Goal: Complete application form

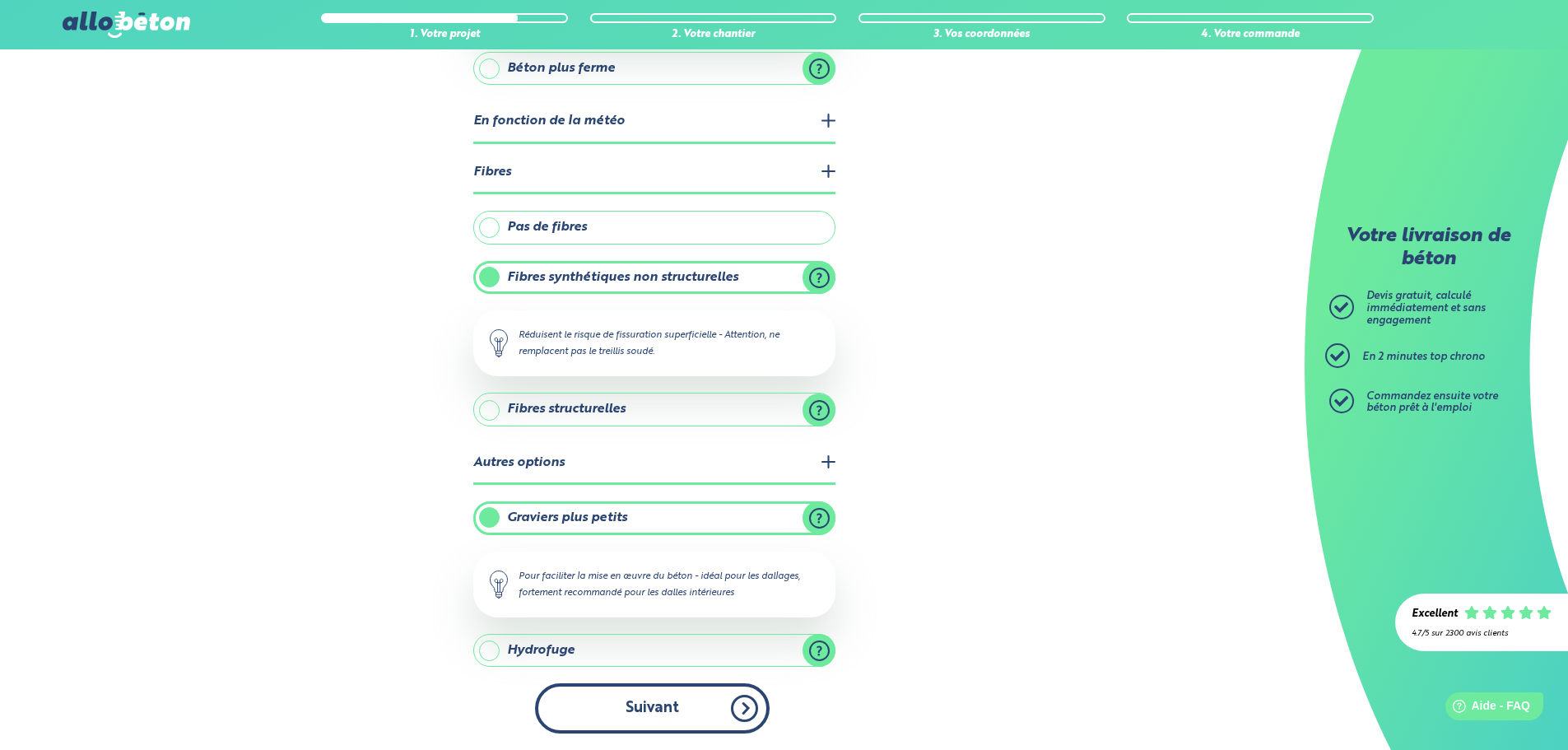
click at [650, 695] on button "Suivant" at bounding box center [652, 708] width 235 height 50
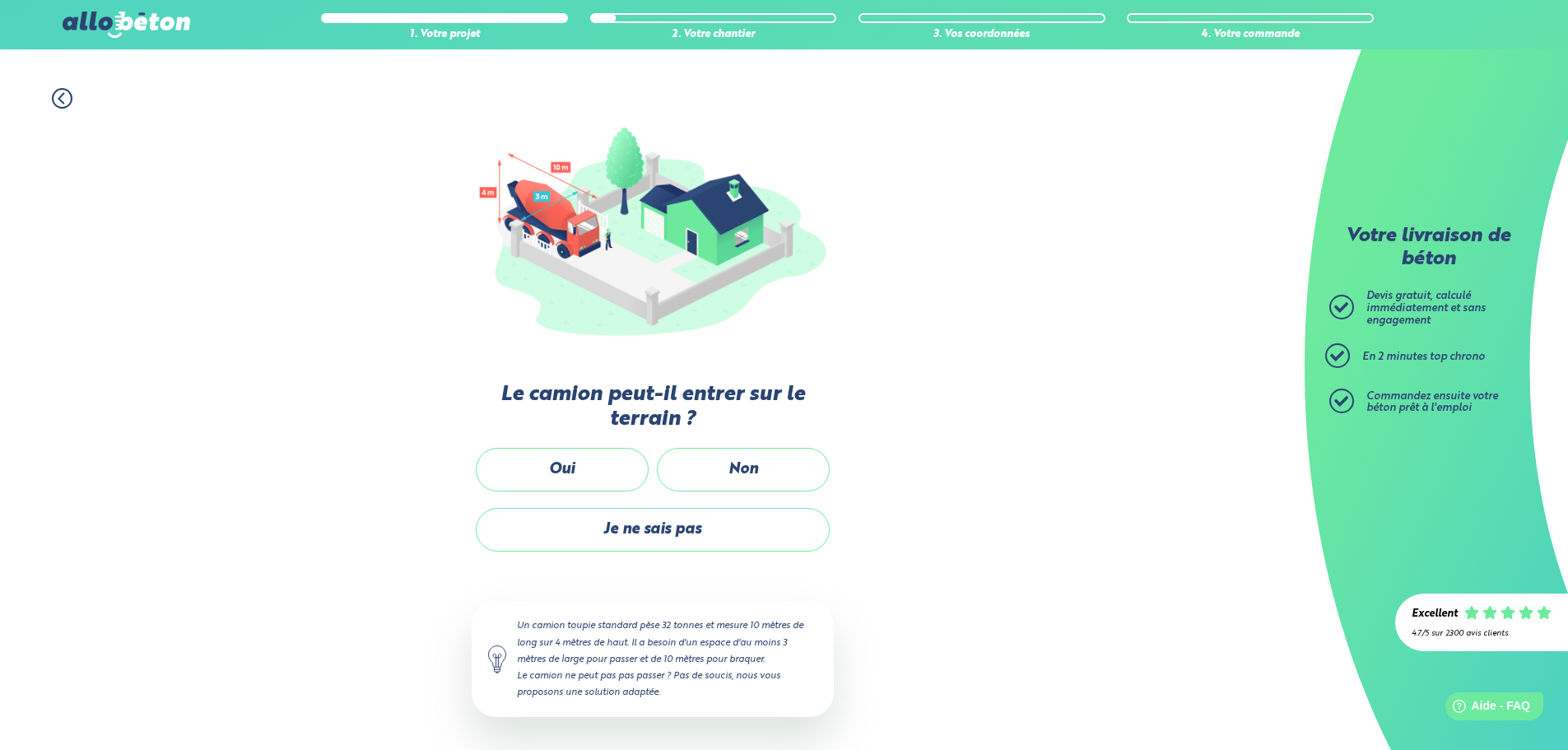
scroll to position [109, 0]
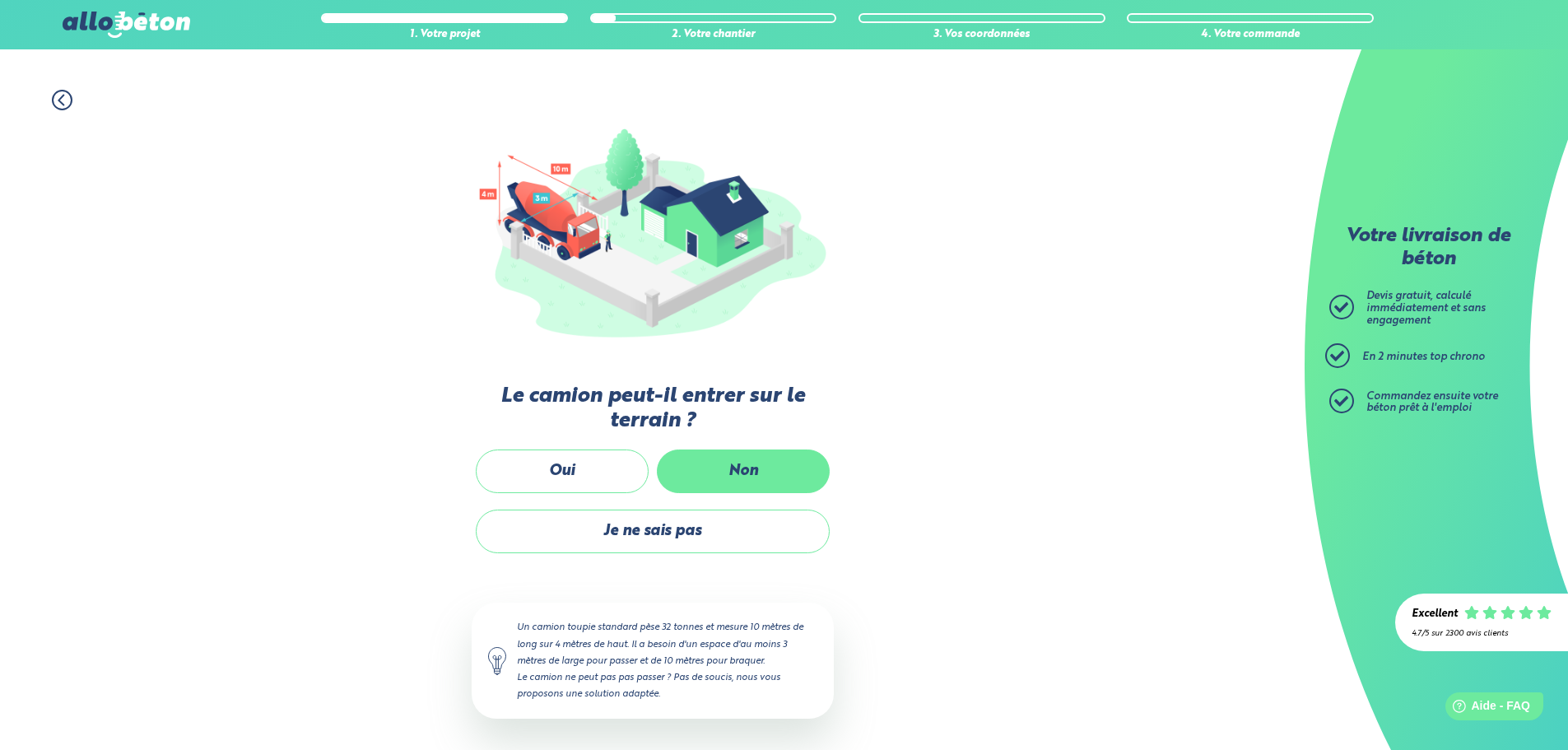
click at [727, 466] on label "Non" at bounding box center [743, 471] width 173 height 44
click at [0, 0] on input "Non" at bounding box center [0, 0] width 0 height 0
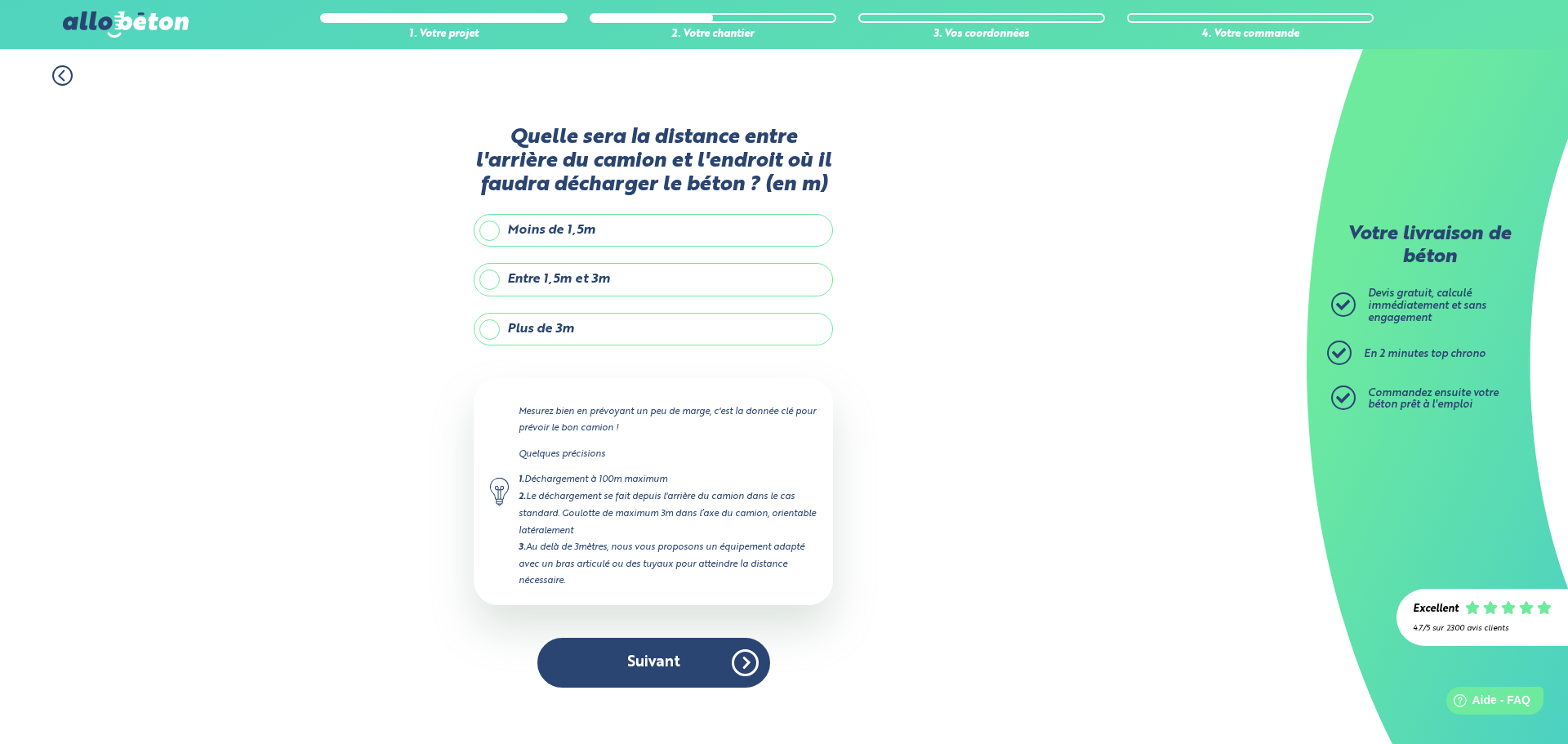
click at [484, 326] on label "Plus de 3m" at bounding box center [653, 329] width 359 height 33
click at [0, 0] on input "Plus de 3m" at bounding box center [0, 0] width 0 height 0
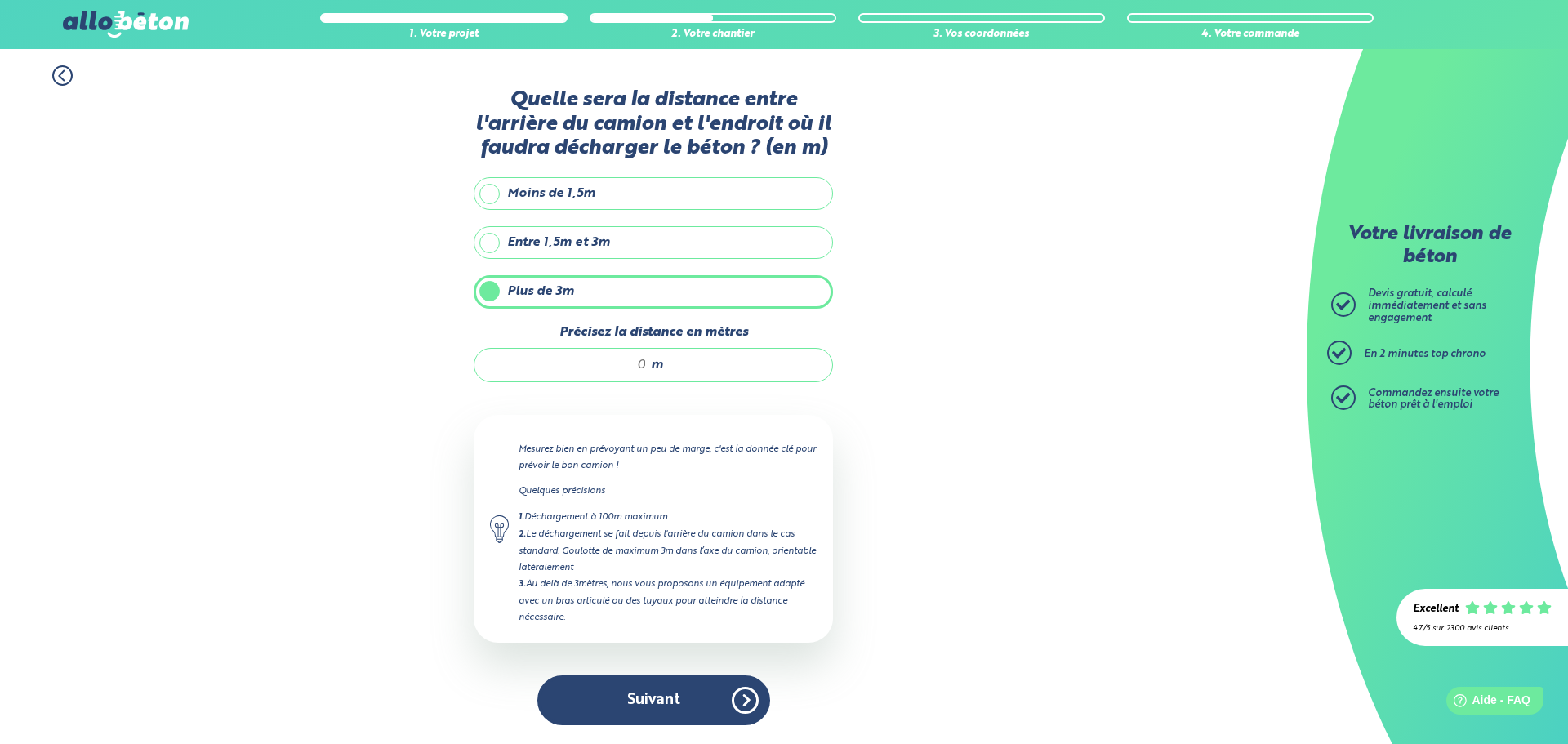
click at [646, 361] on input "Précisez la distance en mètres" at bounding box center [568, 364] width 156 height 16
type input "45"
click at [651, 703] on button "Suivant" at bounding box center [653, 700] width 233 height 50
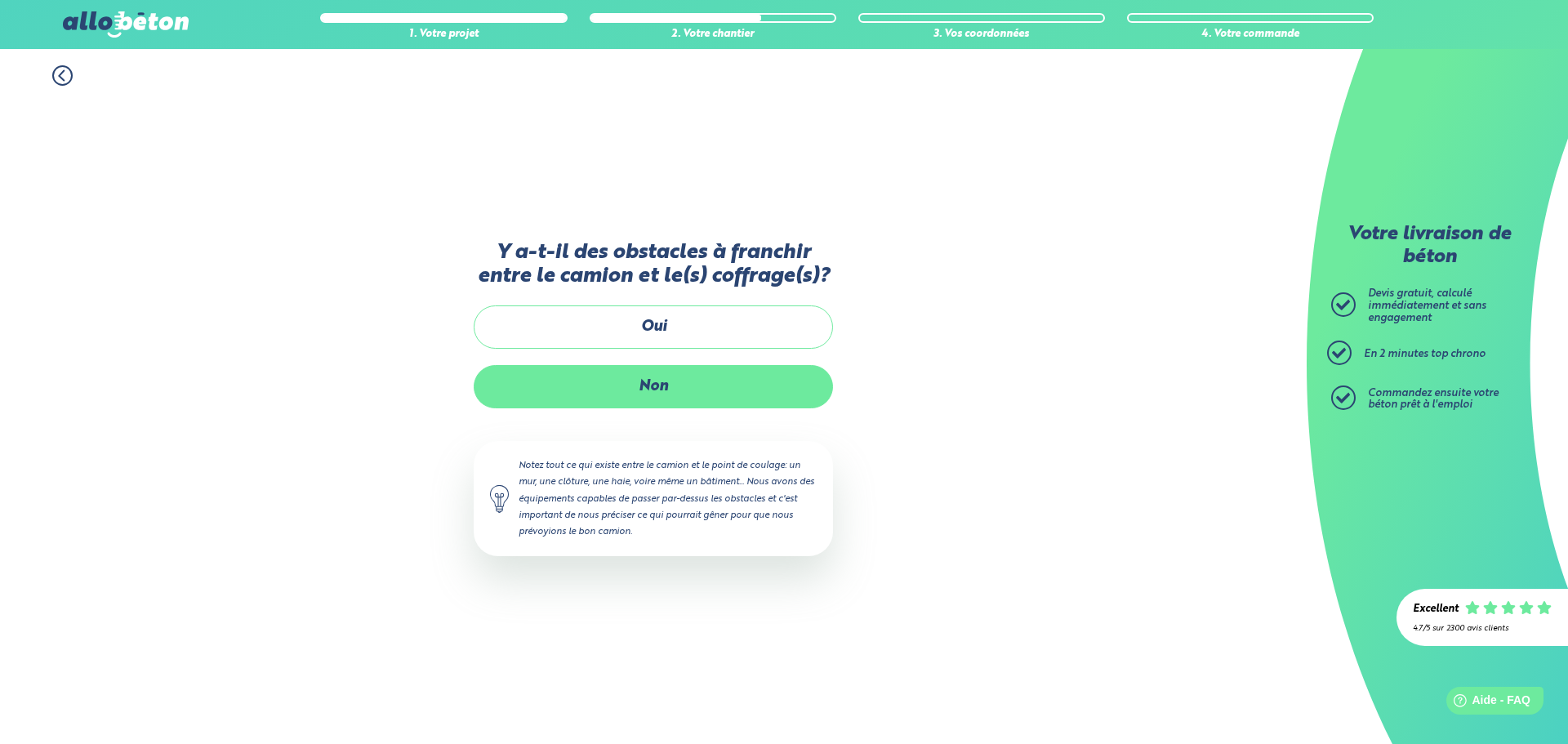
click at [675, 381] on label "Non" at bounding box center [653, 386] width 359 height 43
click at [0, 0] on input "Non" at bounding box center [0, 0] width 0 height 0
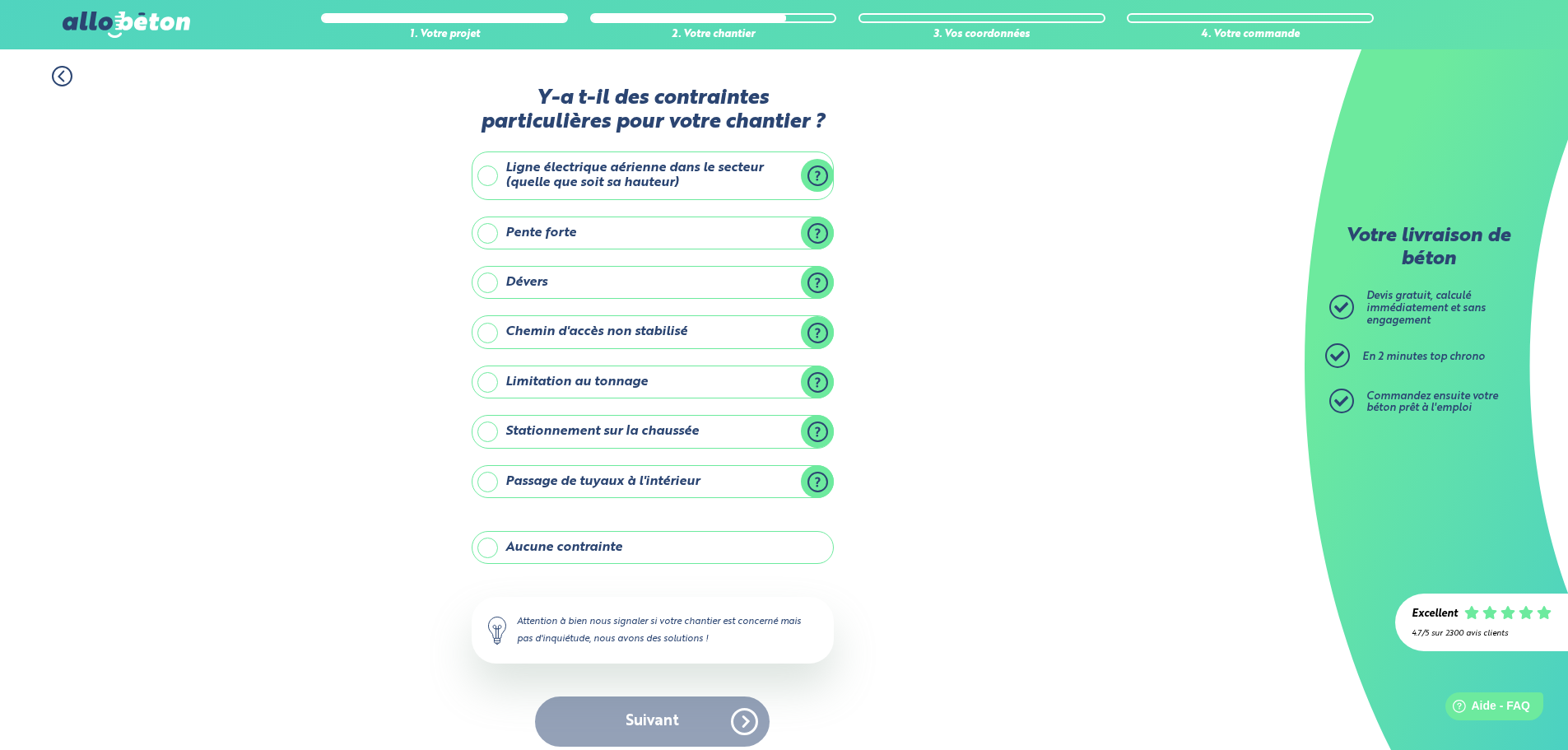
click at [487, 177] on label "Ligne électrique aérienne dans le secteur (quelle que soit sa hauteur)" at bounding box center [652, 175] width 362 height 49
click at [0, 0] on input "Ligne électrique aérienne dans le secteur (quelle que soit sa hauteur)" at bounding box center [0, 0] width 0 height 0
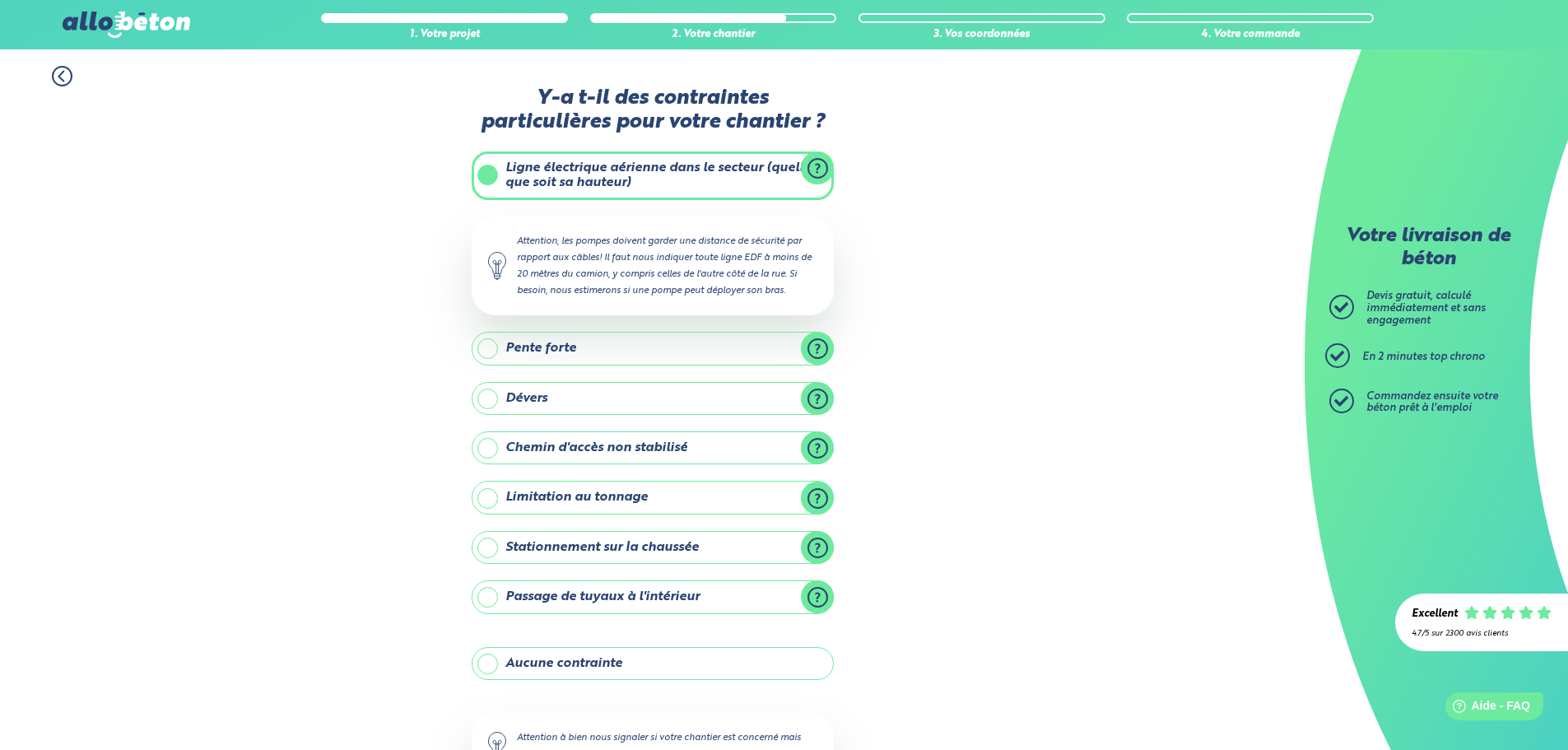
click at [987, 313] on div "1. Votre projet 2. Votre chantier 3. Vos coordonnées 4. Votre commande Y-a t-il…" at bounding box center [652, 464] width 1305 height 829
click at [558, 349] on label "Pente forte" at bounding box center [652, 348] width 362 height 33
click at [0, 0] on input "Pente forte" at bounding box center [0, 0] width 0 height 0
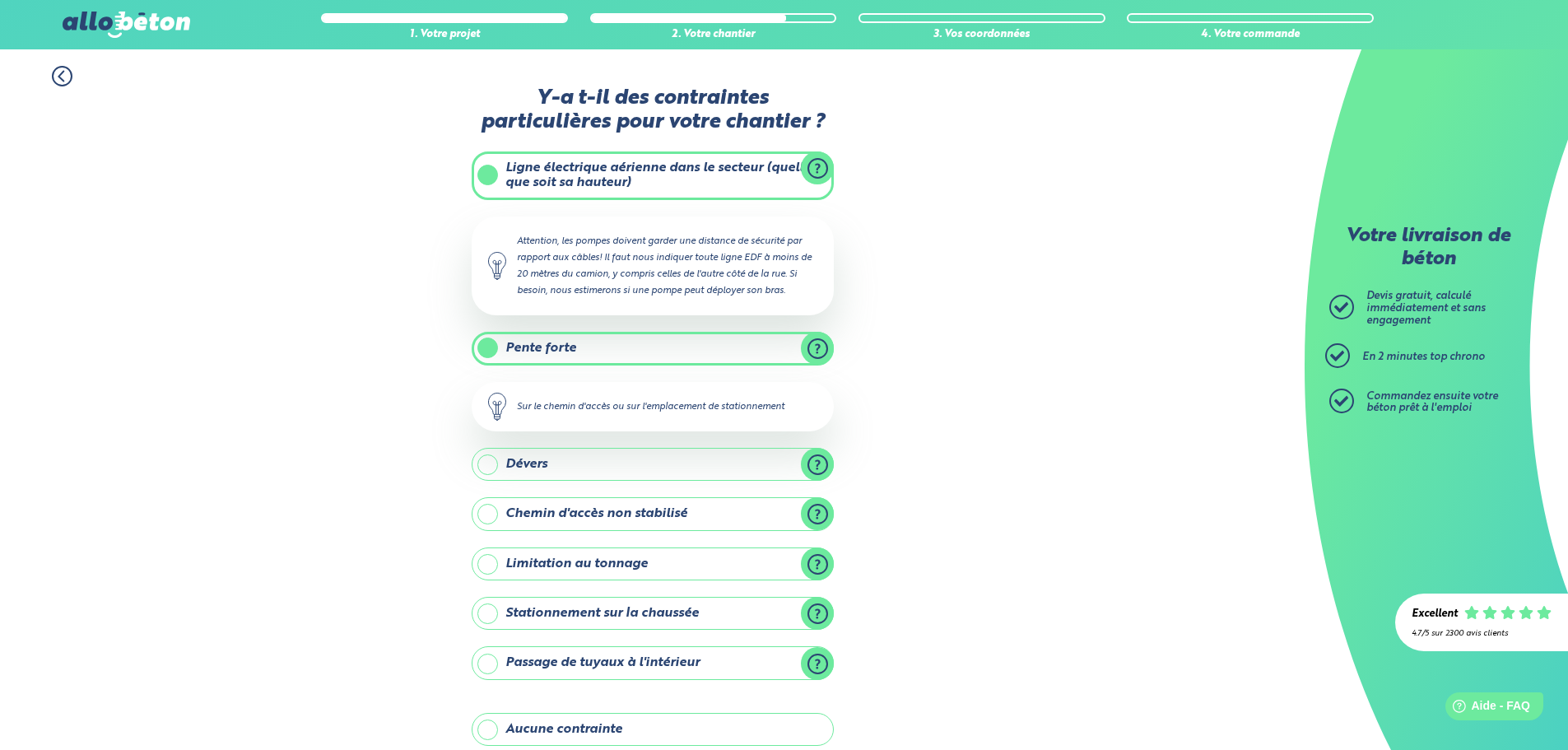
click at [481, 464] on label "Dévers" at bounding box center [652, 464] width 362 height 33
click at [0, 0] on input "Dévers" at bounding box center [0, 0] width 0 height 0
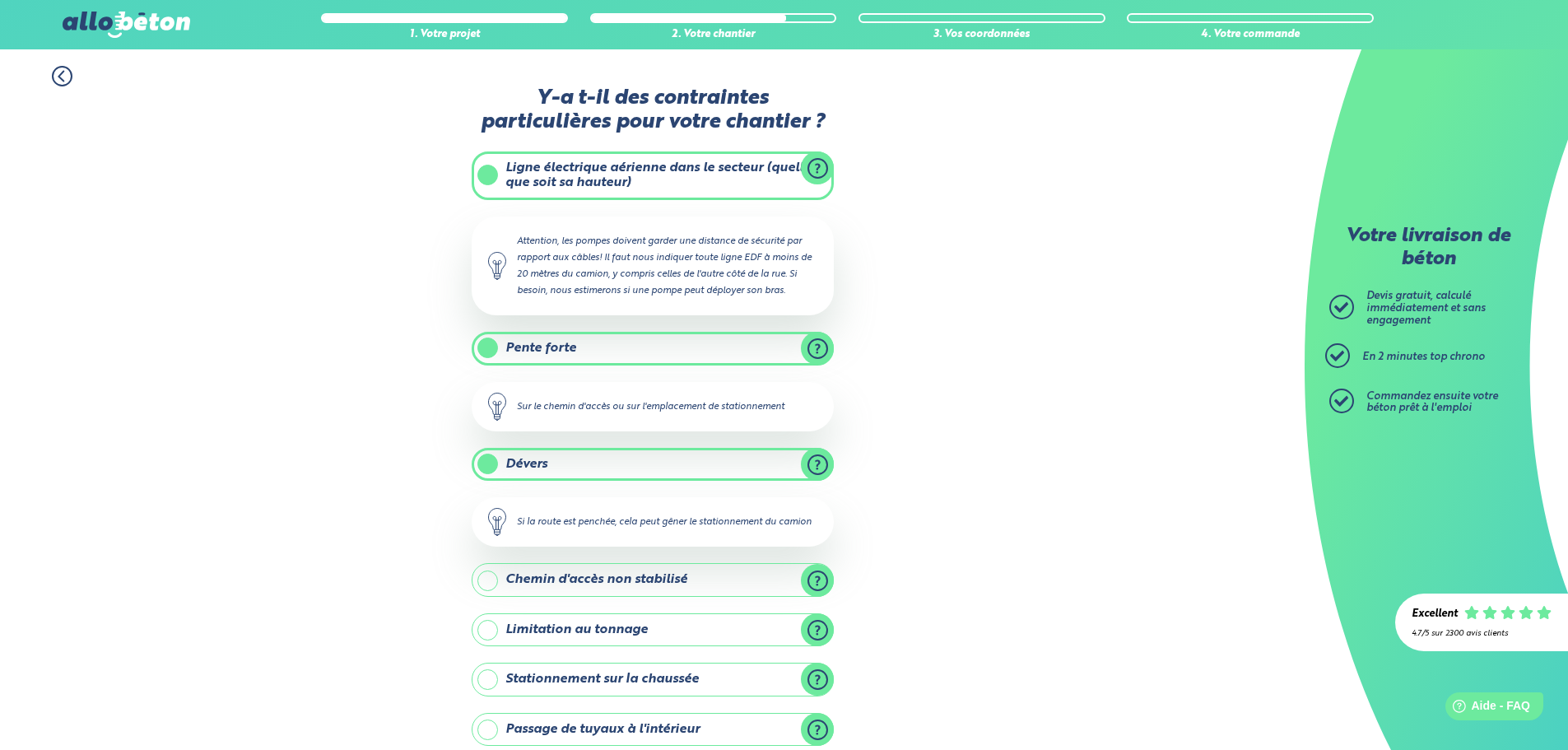
click at [481, 464] on label "Dévers" at bounding box center [652, 464] width 362 height 33
click at [0, 0] on input "Dévers" at bounding box center [0, 0] width 0 height 0
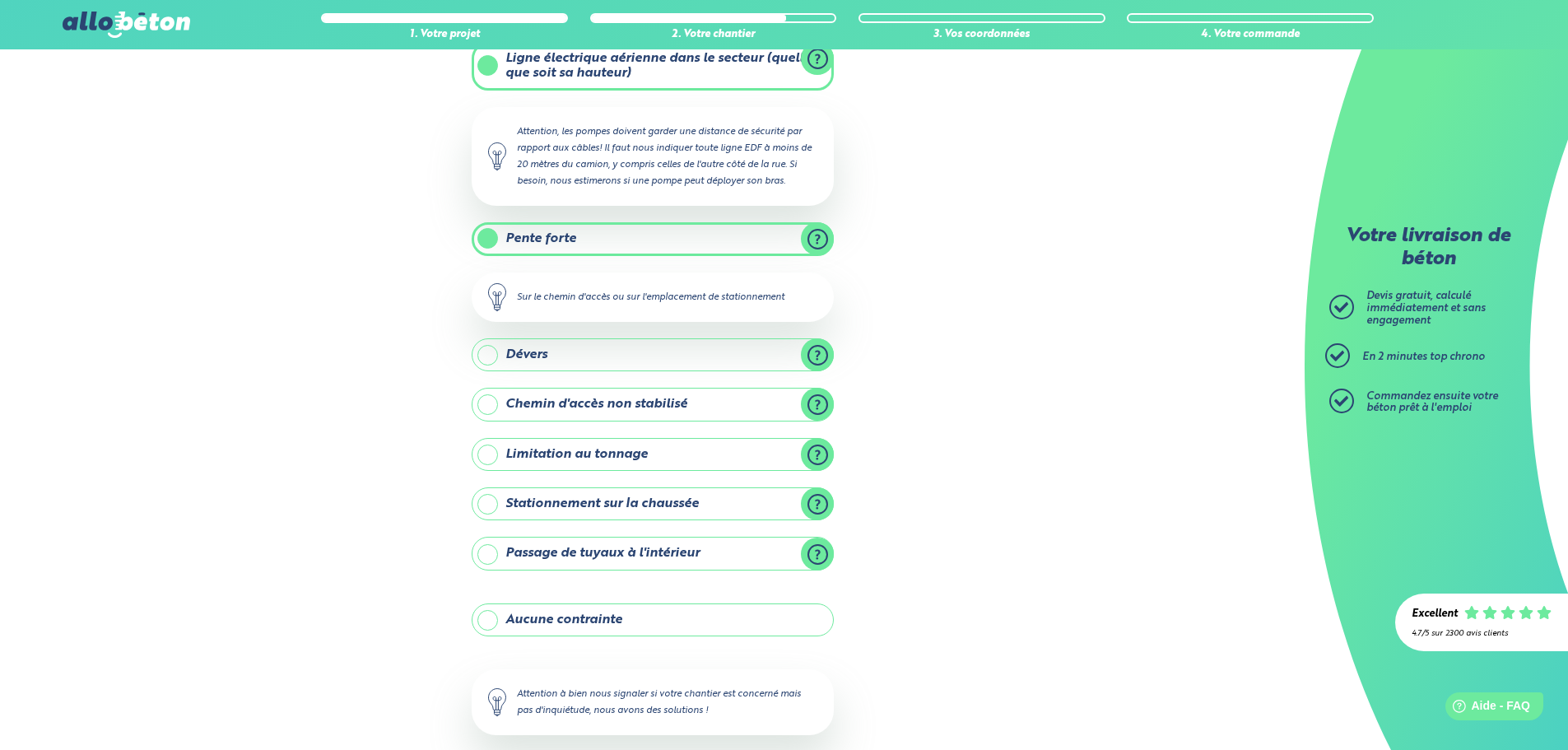
scroll to position [195, 0]
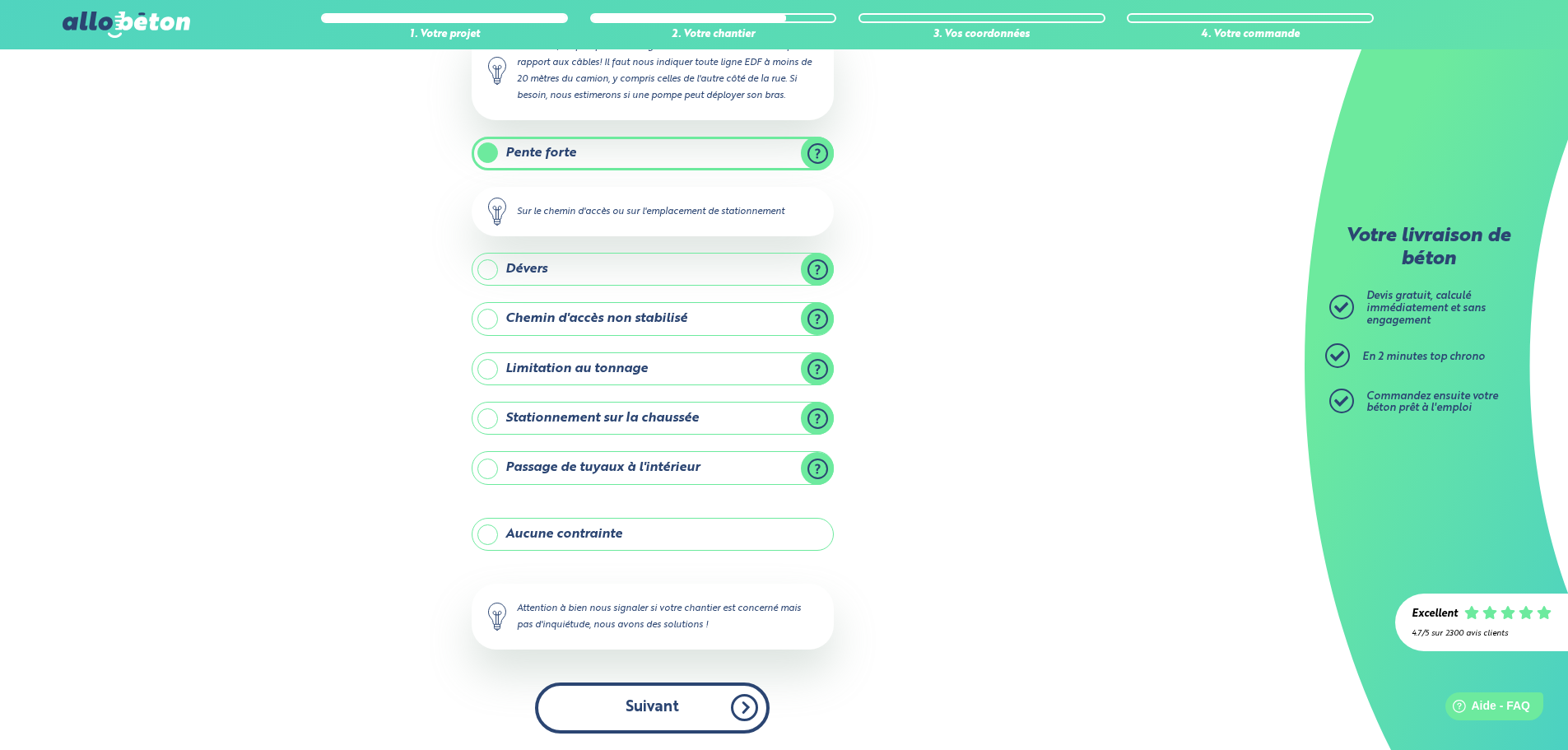
click at [653, 708] on button "Suivant" at bounding box center [652, 707] width 235 height 50
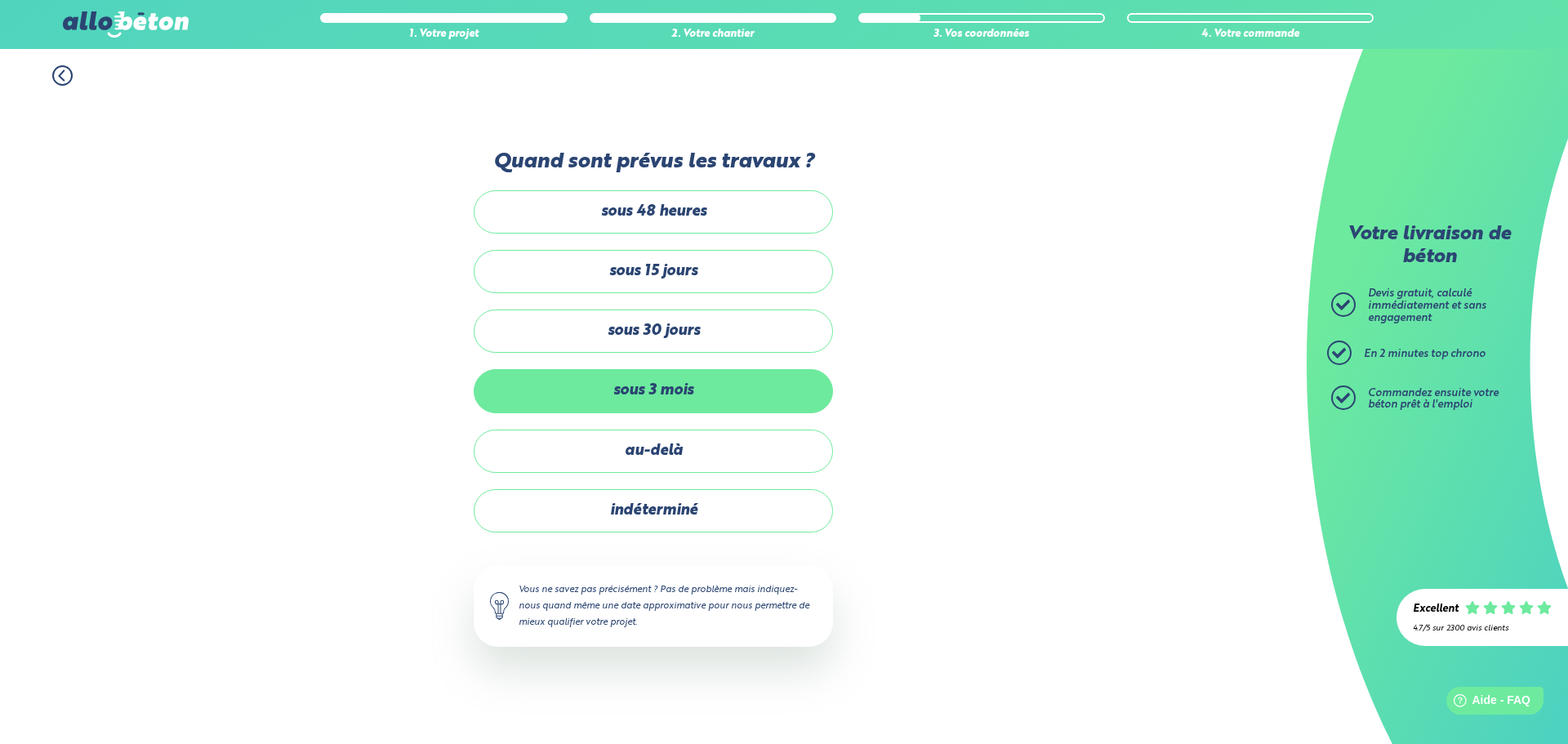
click at [662, 390] on label "sous 3 mois" at bounding box center [653, 391] width 359 height 43
click at [0, 0] on input "sous 3 mois" at bounding box center [0, 0] width 0 height 0
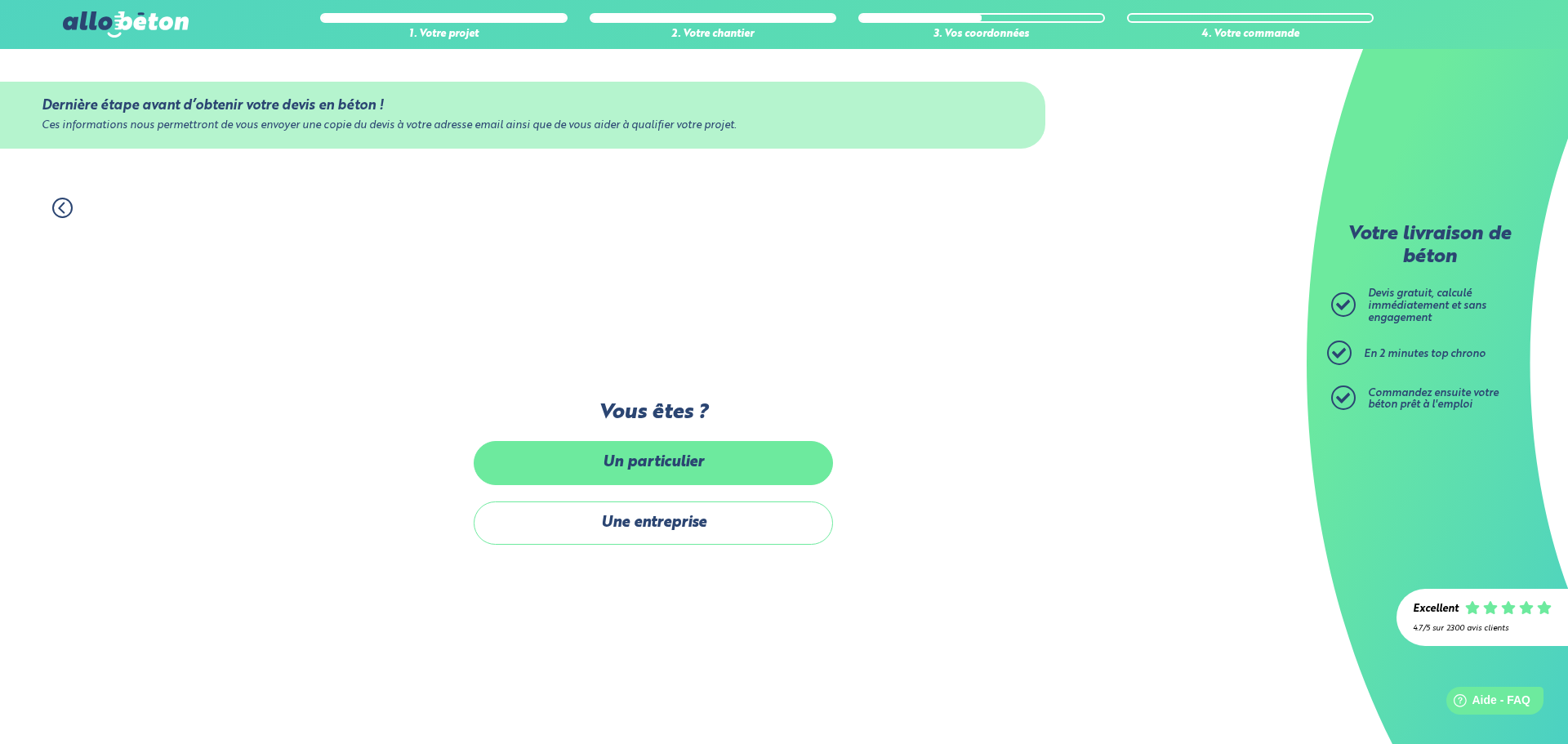
click at [652, 469] on label "Un particulier" at bounding box center [653, 462] width 359 height 43
click at [0, 0] on input "Un particulier" at bounding box center [0, 0] width 0 height 0
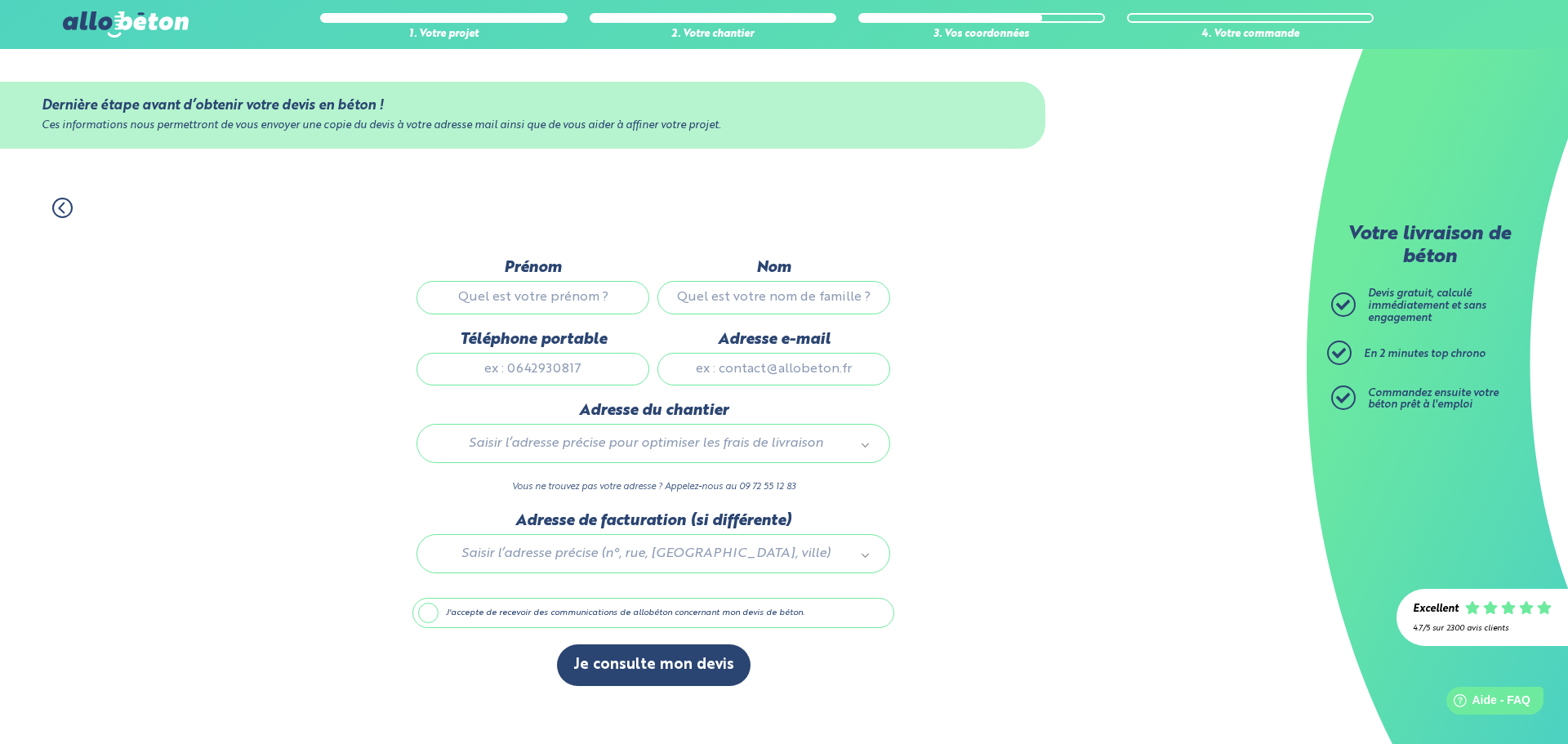
click at [529, 296] on input "Prénom" at bounding box center [533, 297] width 233 height 33
type input "[PERSON_NAME]"
type input "Beauwin"
type input "0494394153"
type input "[EMAIL_ADDRESS][DOMAIN_NAME]"
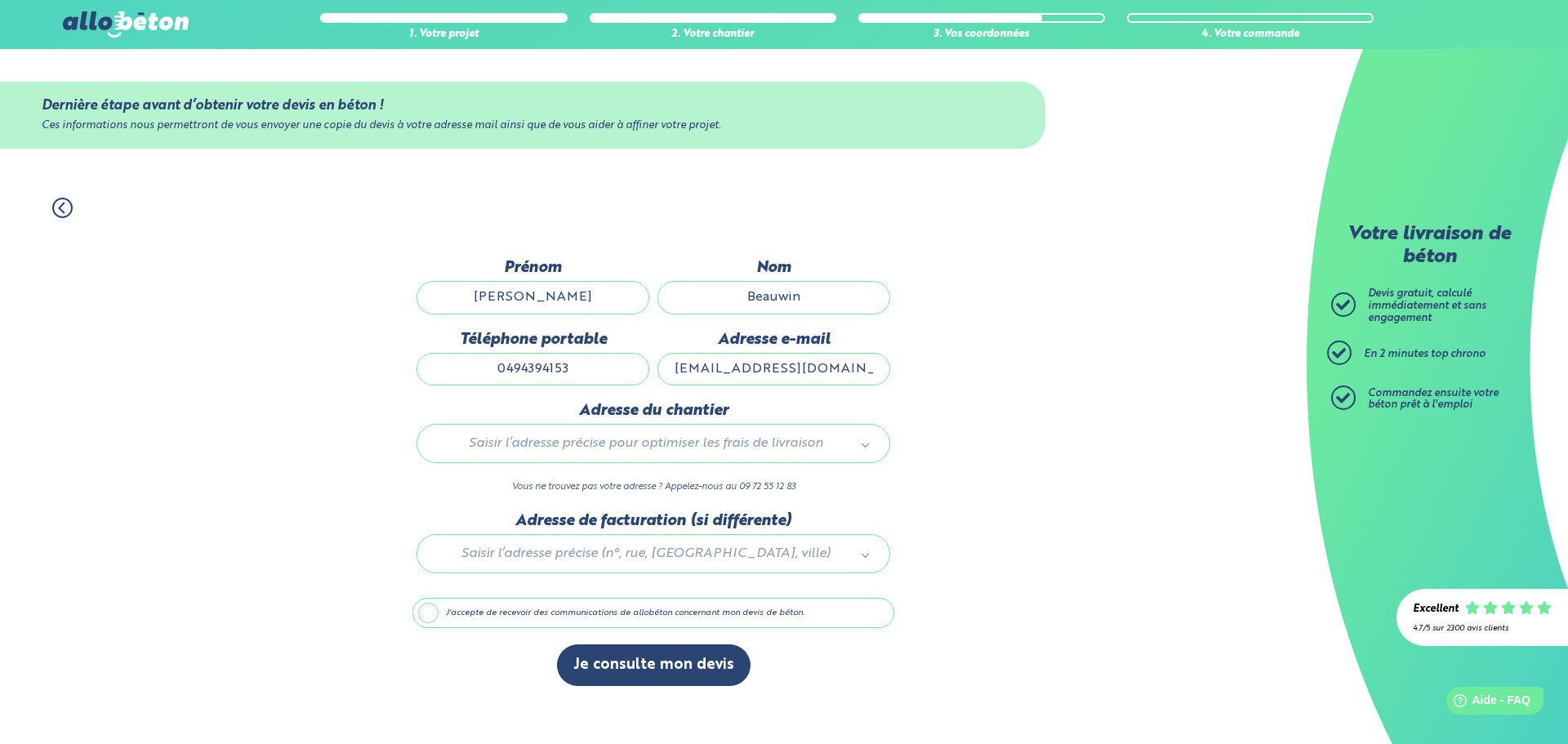
type input "Clos des bleuets 26"
